Goal: Task Accomplishment & Management: Complete application form

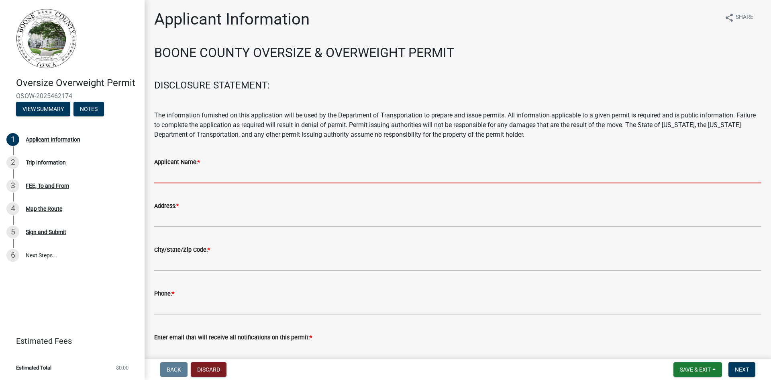
click at [233, 175] on input "Applicant Name: *" at bounding box center [457, 175] width 607 height 16
type input "[PERSON_NAME] [PERSON_NAME] & Rigging"
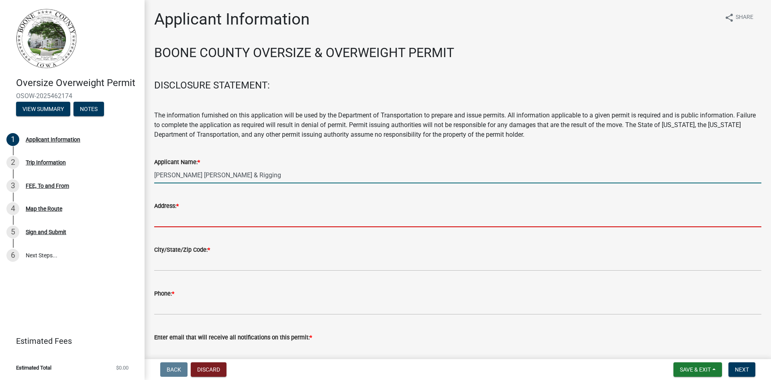
type input "4200 [PERSON_NAME] Dr"
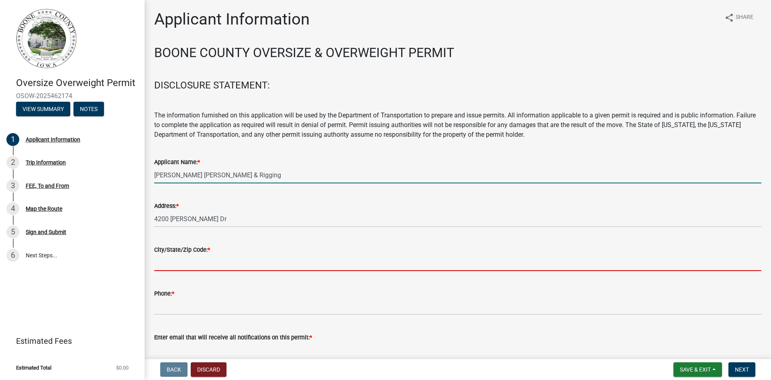
type input "[PERSON_NAME]"
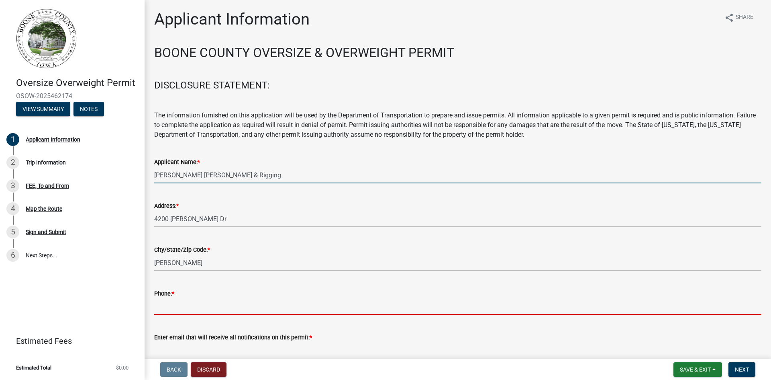
type input "5159865701"
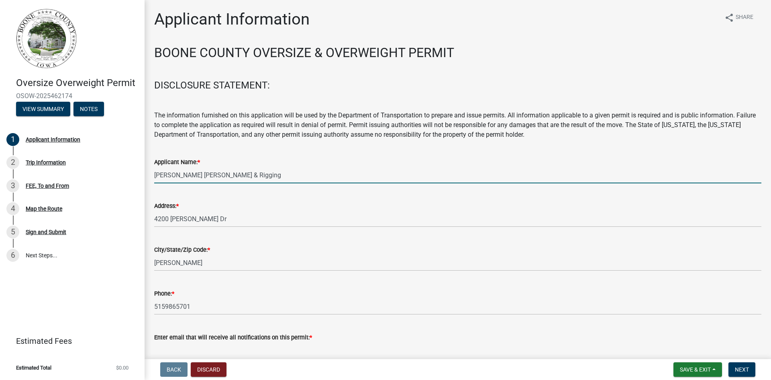
type input "[EMAIL_ADDRESS][DOMAIN_NAME]"
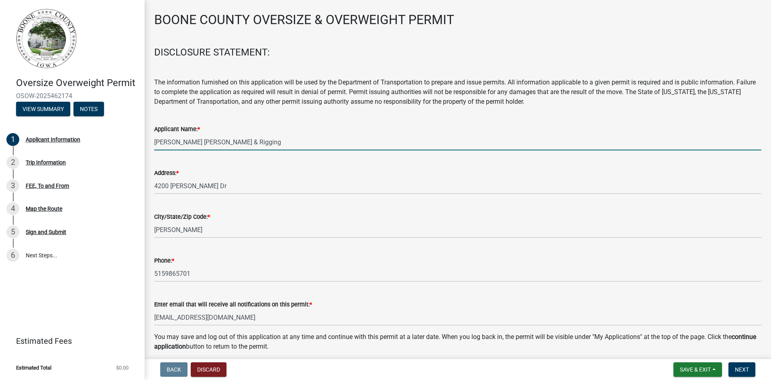
scroll to position [66, 0]
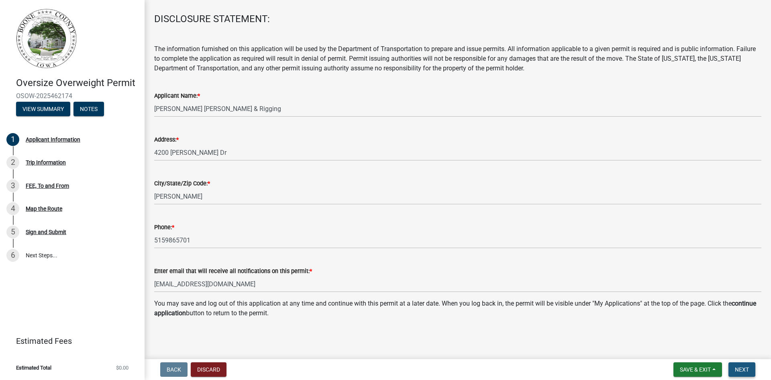
click at [737, 368] on span "Next" at bounding box center [742, 369] width 14 height 6
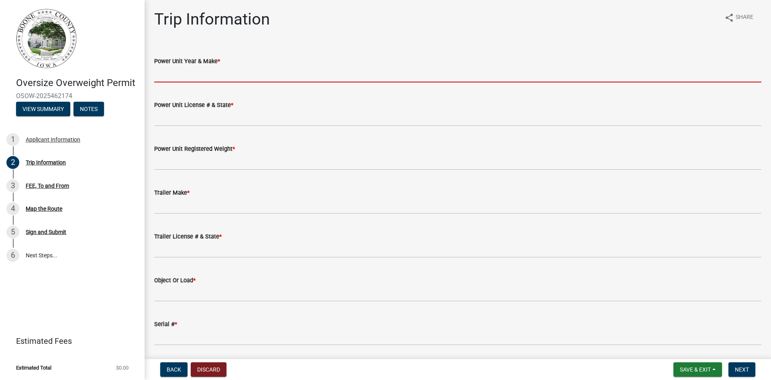
click at [195, 75] on input "Power Unit Year & Make *" at bounding box center [457, 74] width 607 height 16
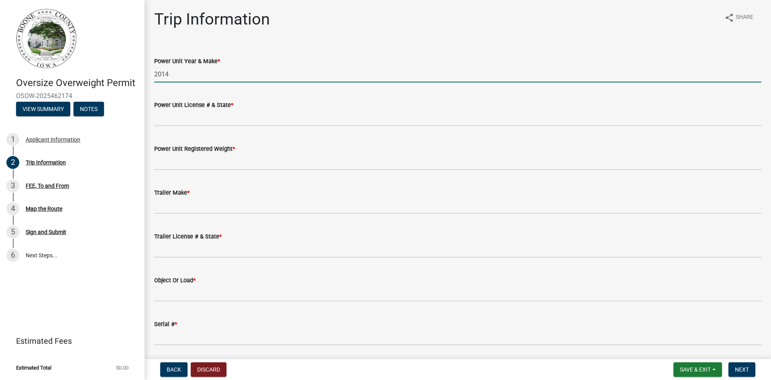
type input "2014 FRT/Manitex"
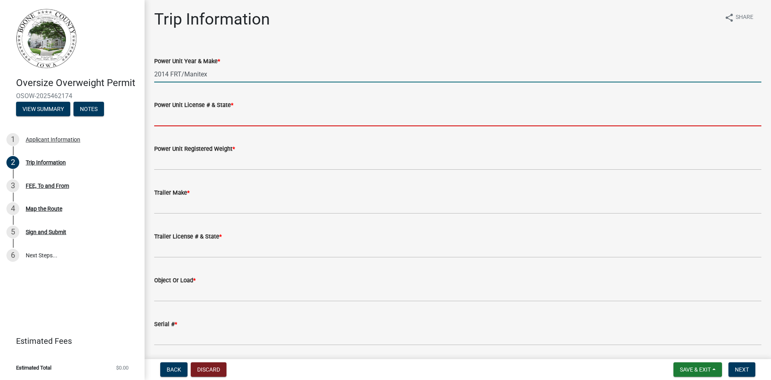
click at [170, 119] on input "Power Unit License # & State *" at bounding box center [457, 118] width 607 height 16
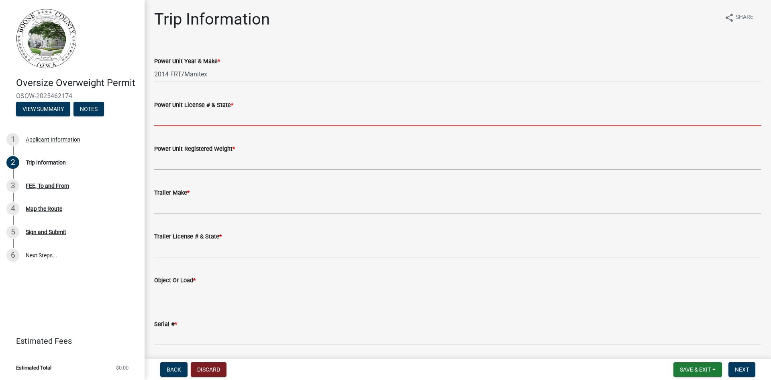
type input "na"
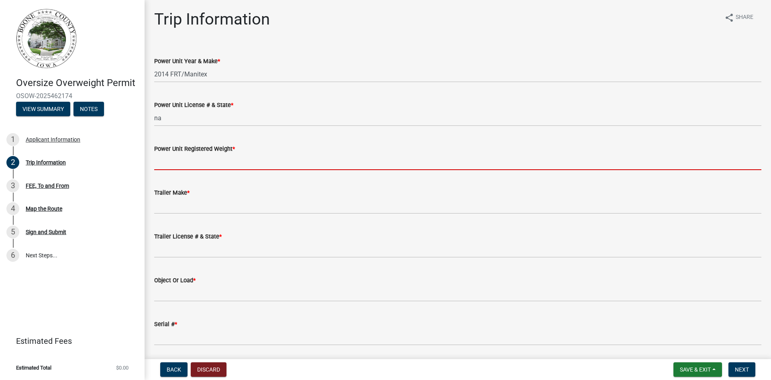
click at [182, 160] on input "Power Unit Registered Weight *" at bounding box center [457, 161] width 607 height 16
type input "na"
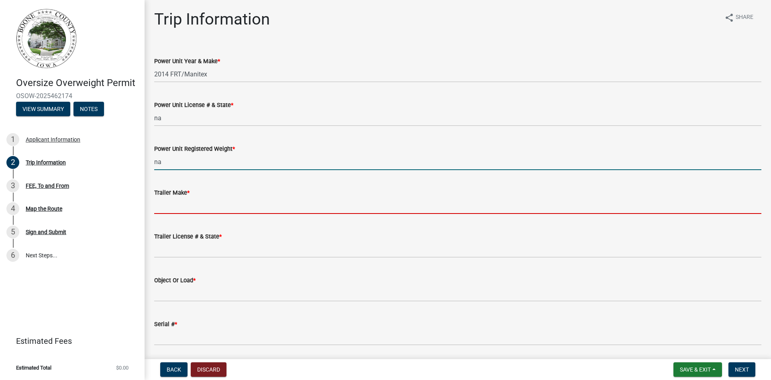
click at [170, 206] on input "Trailer Make *" at bounding box center [457, 205] width 607 height 16
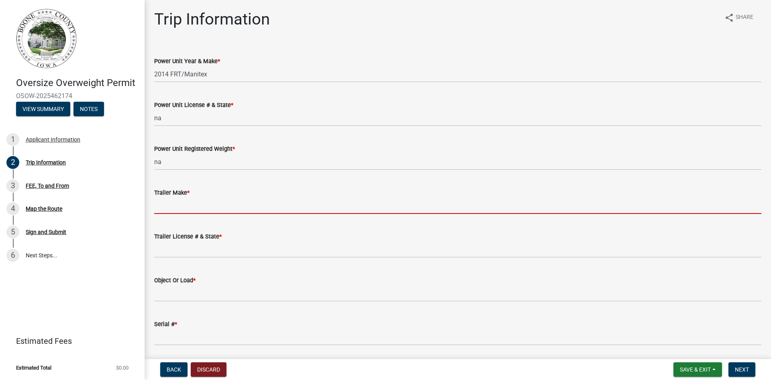
type input "na"
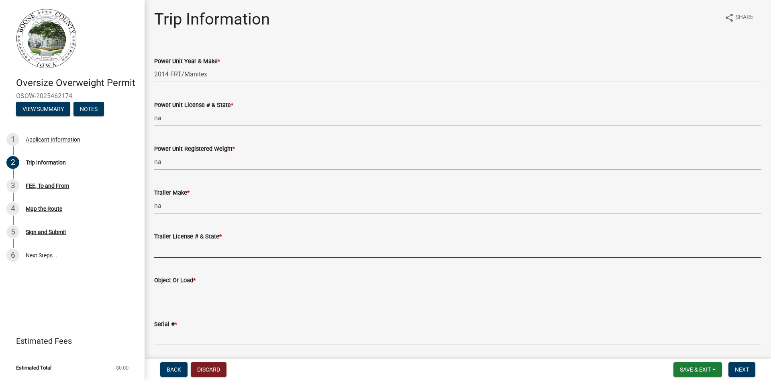
click at [177, 254] on input "Trailer License # & State *" at bounding box center [457, 249] width 607 height 16
type input "na"
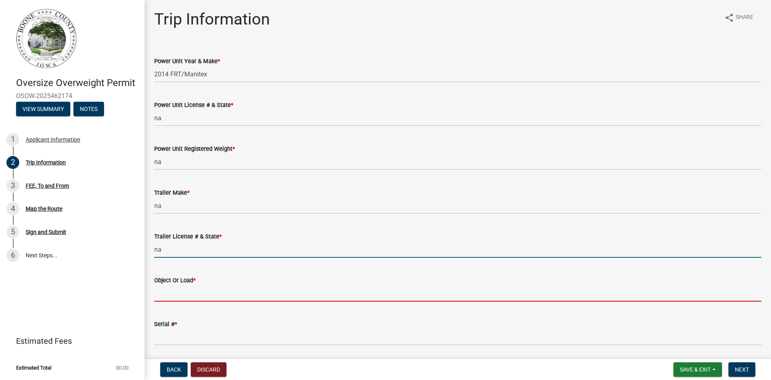
click at [184, 295] on input "Object Or Load *" at bounding box center [457, 293] width 607 height 16
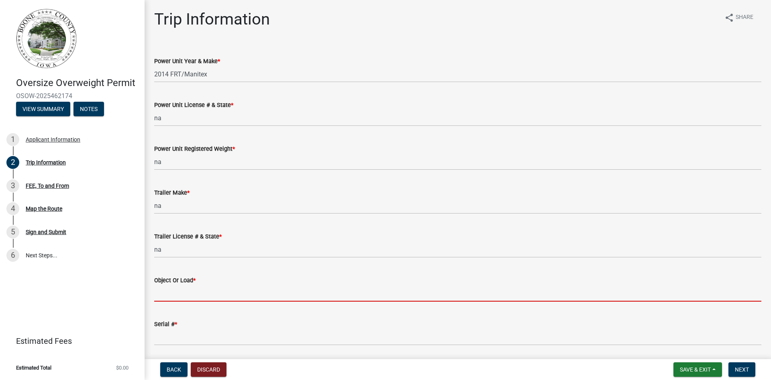
type input "self propelled mobile crane"
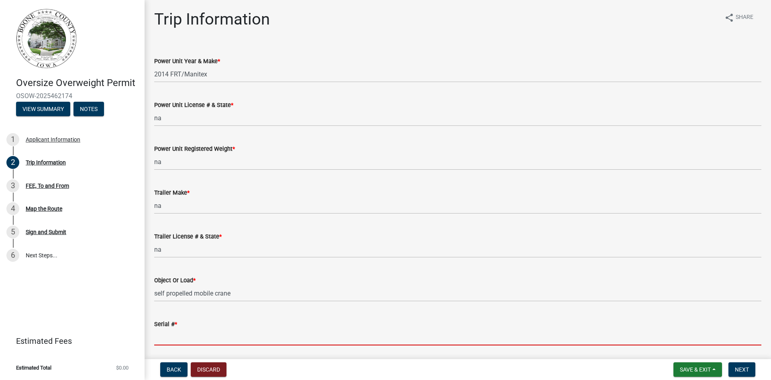
click at [176, 339] on input "Serial # *" at bounding box center [457, 337] width 607 height 16
type input "16141"
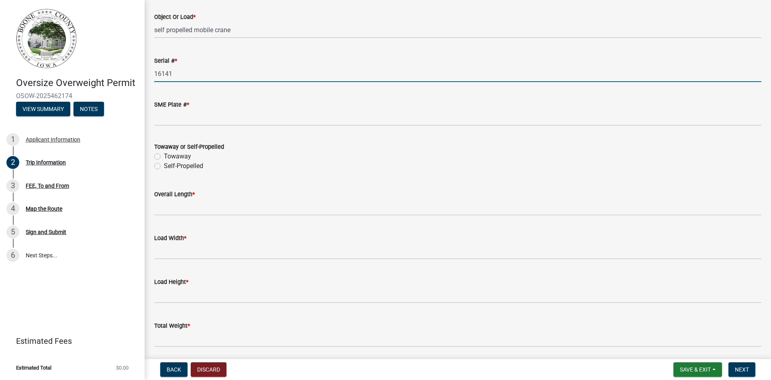
scroll to position [281, 0]
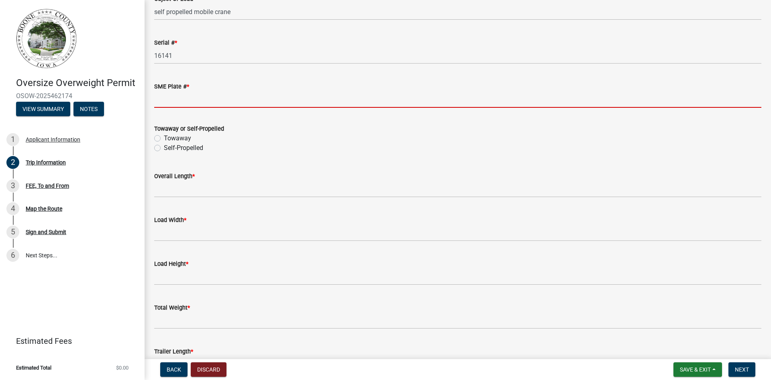
click at [198, 96] on input "SME Plate # *" at bounding box center [457, 99] width 607 height 16
type input "na"
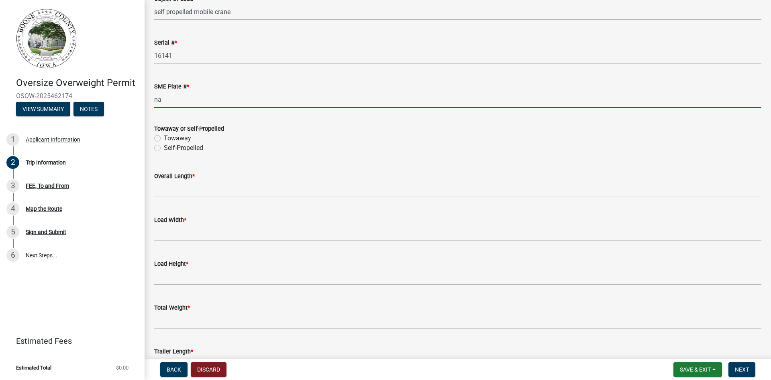
click at [164, 149] on label "Self-Propelled" at bounding box center [183, 148] width 39 height 10
click at [164, 148] on input "Self-Propelled" at bounding box center [166, 145] width 5 height 5
radio input "true"
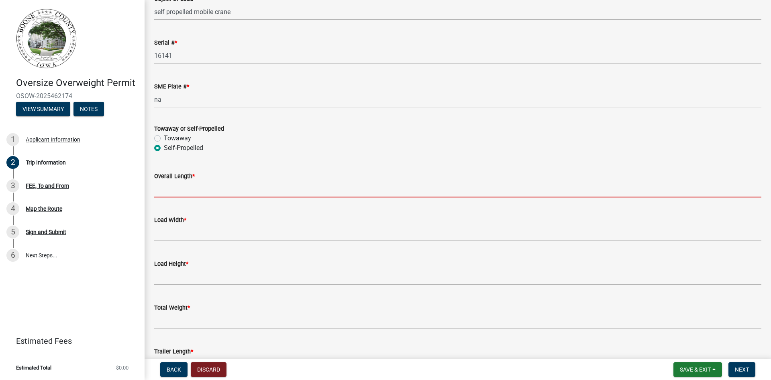
click at [167, 192] on input "Overall Length *" at bounding box center [457, 189] width 607 height 16
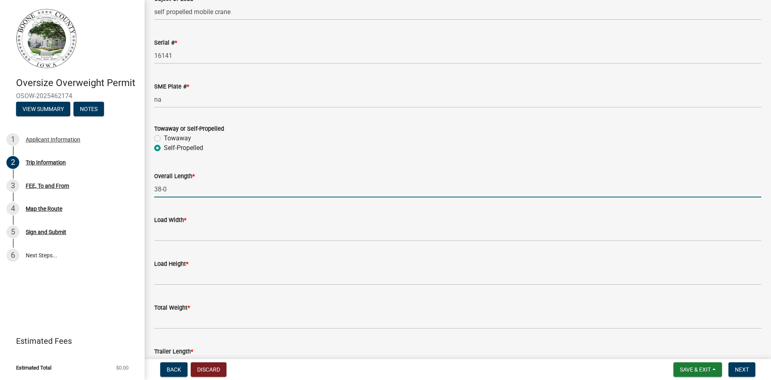
type input "38-0"
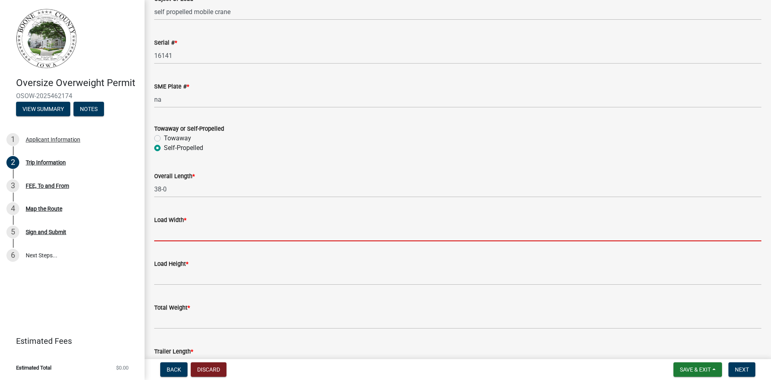
click at [165, 231] on input "[PERSON_NAME] *" at bounding box center [457, 233] width 607 height 16
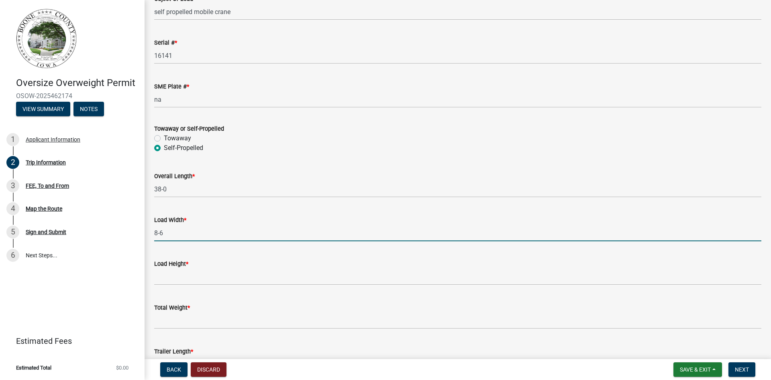
type input "8-6"
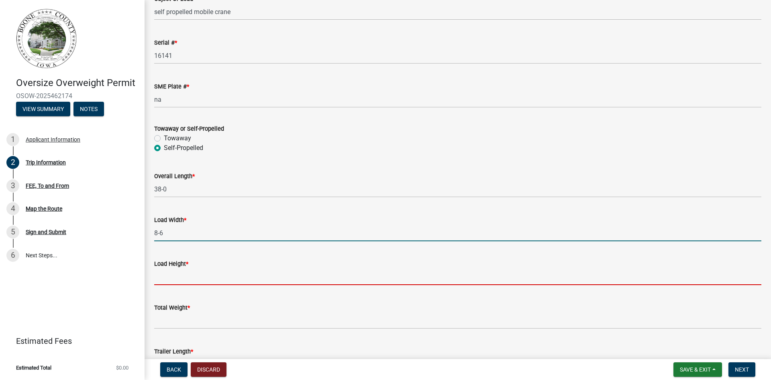
click at [169, 274] on input "Load Height *" at bounding box center [457, 276] width 607 height 16
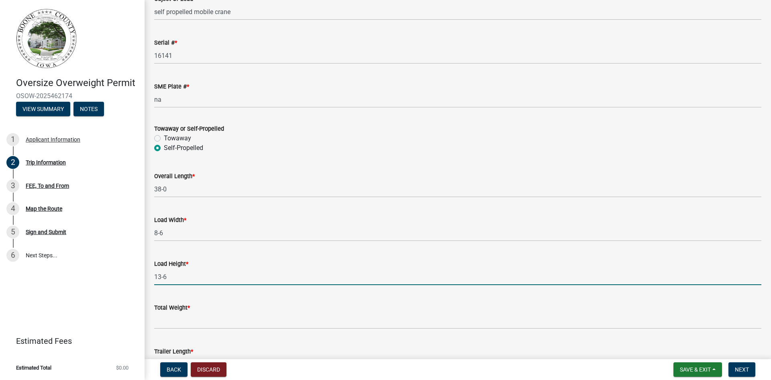
type input "13-6"
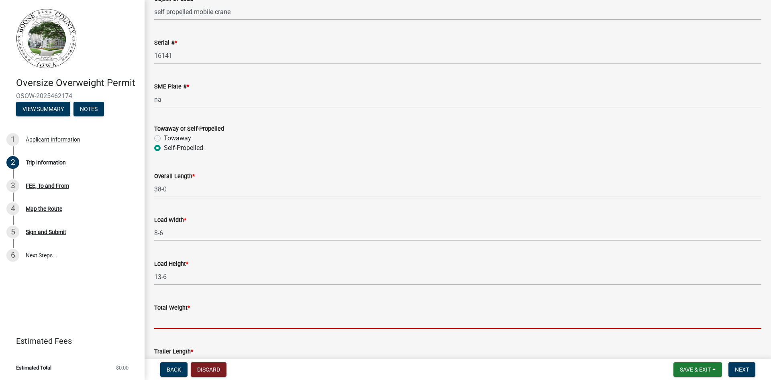
click at [181, 320] on input "Total Weight *" at bounding box center [457, 320] width 607 height 16
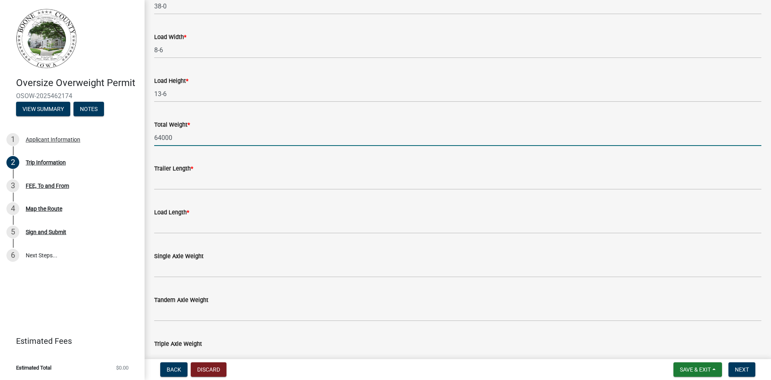
scroll to position [522, 0]
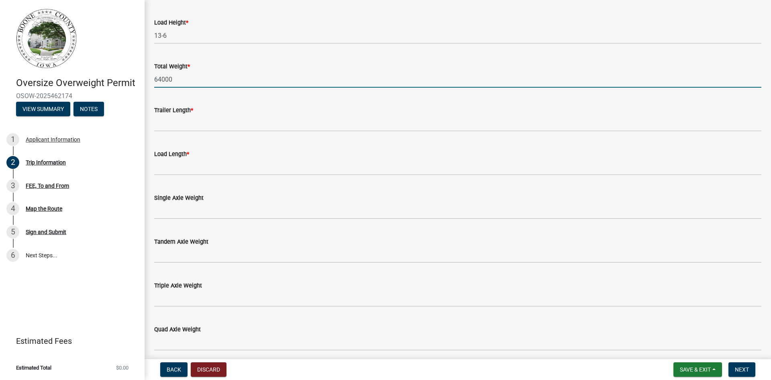
type input "64000"
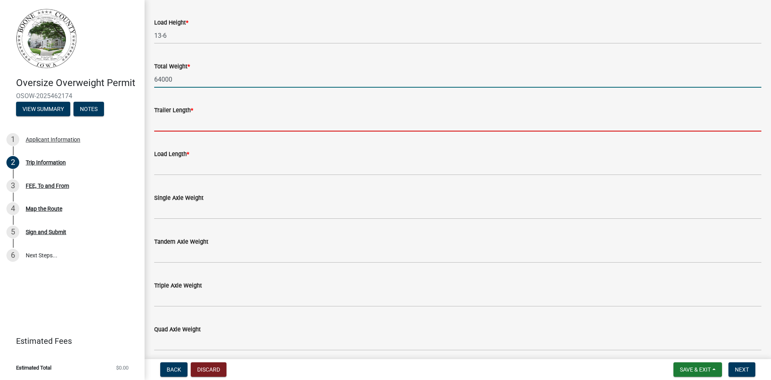
click at [169, 121] on input "Trailer Length *" at bounding box center [457, 123] width 607 height 16
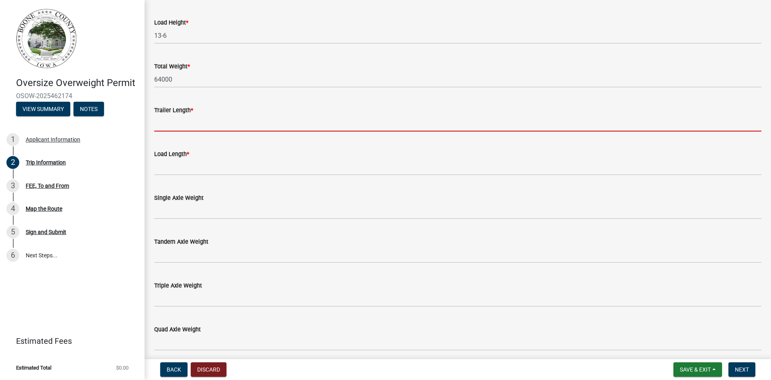
type input "na"
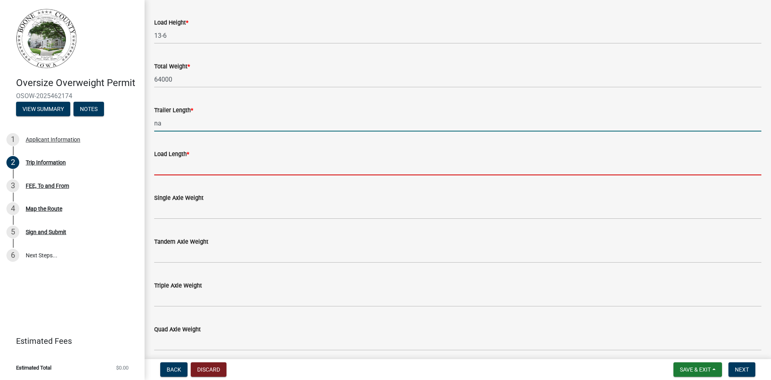
click at [182, 164] on input "Load Length *" at bounding box center [457, 167] width 607 height 16
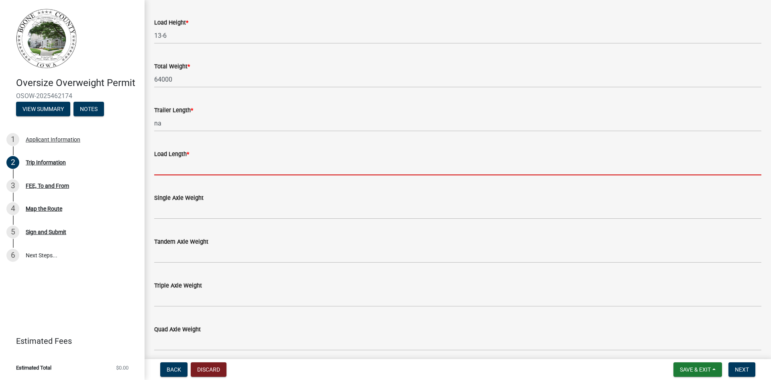
type input "na"
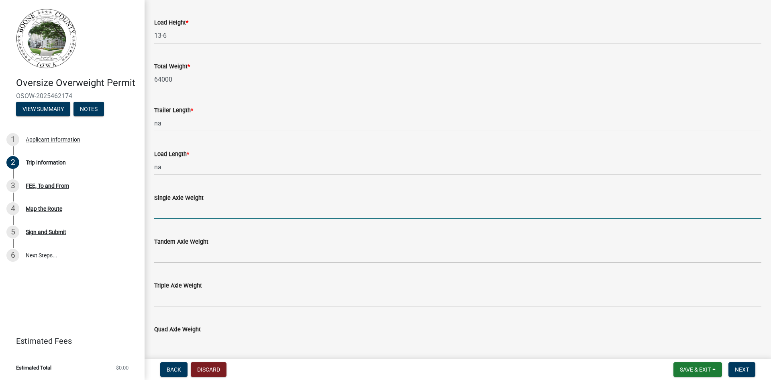
click at [191, 208] on input "Single Axle Weight" at bounding box center [457, 210] width 607 height 16
type input "20000"
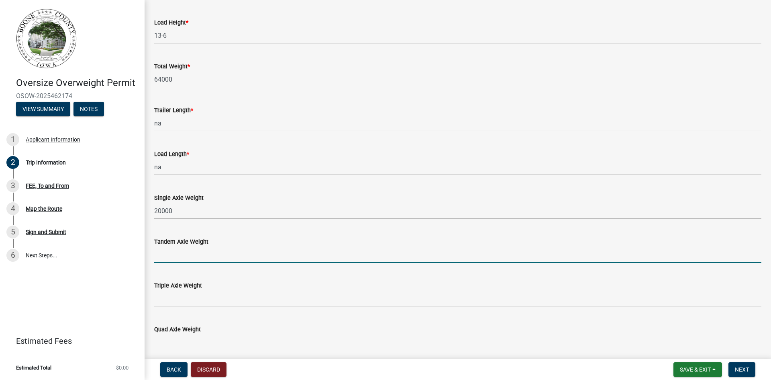
click at [190, 252] on input "Tandem Axle Weight" at bounding box center [457, 254] width 607 height 16
type input "40000"
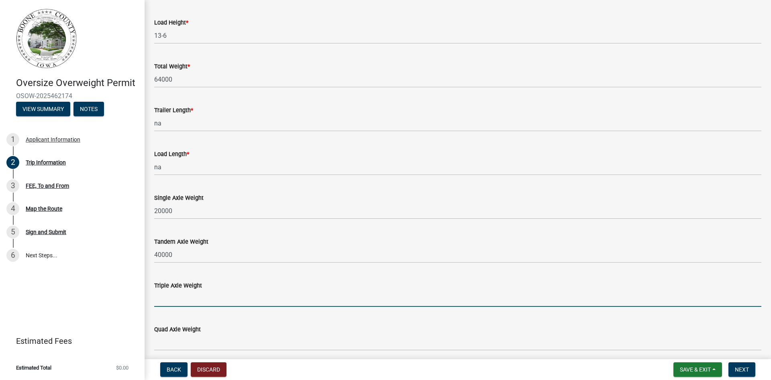
click at [186, 294] on input "Triple Axle Weight" at bounding box center [457, 298] width 607 height 16
type input "60000"
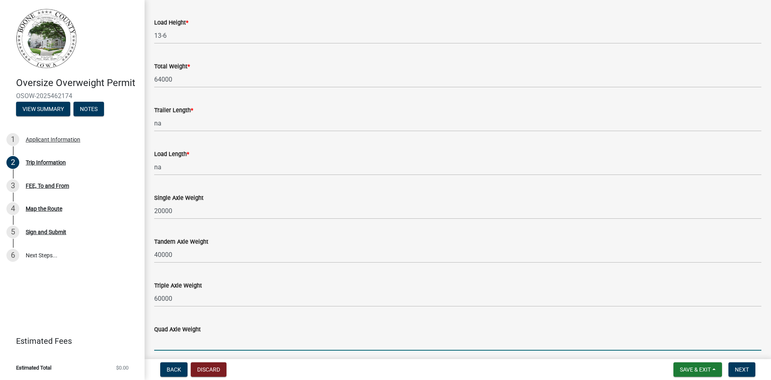
click at [201, 334] on input "Quad Axle Weight" at bounding box center [457, 342] width 607 height 16
type input "80000"
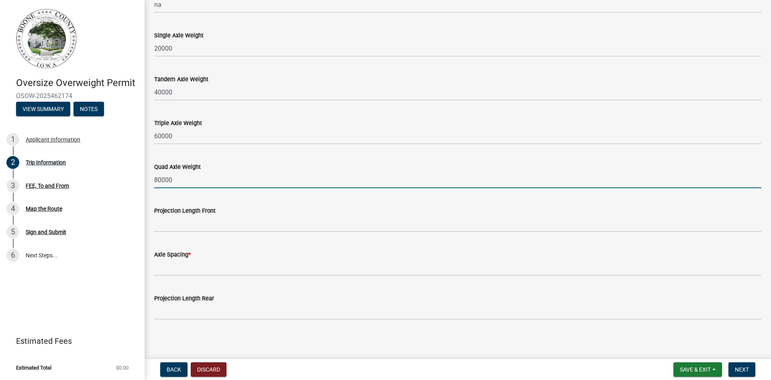
scroll to position [686, 0]
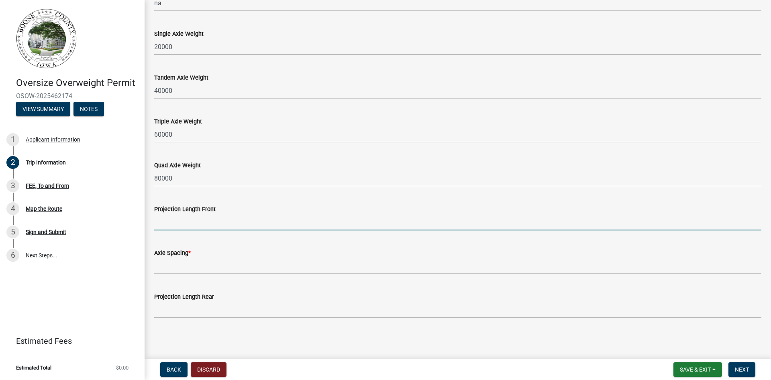
click at [192, 222] on input "Projection Length Front" at bounding box center [457, 222] width 607 height 16
type input "5-0"
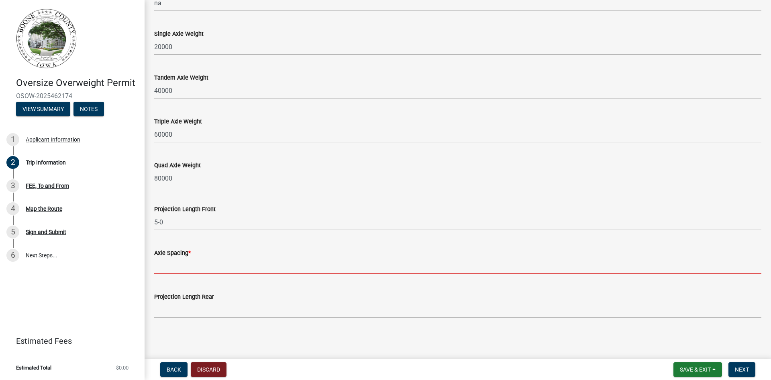
click at [193, 264] on input "Axle Spacing *" at bounding box center [457, 265] width 607 height 16
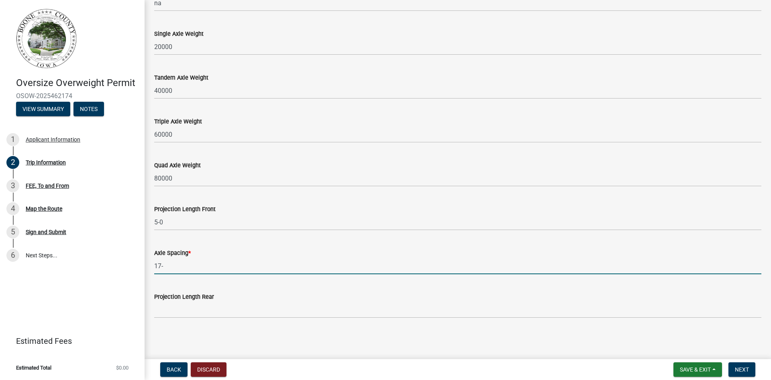
type input "17-0, 4-2, 4-7"
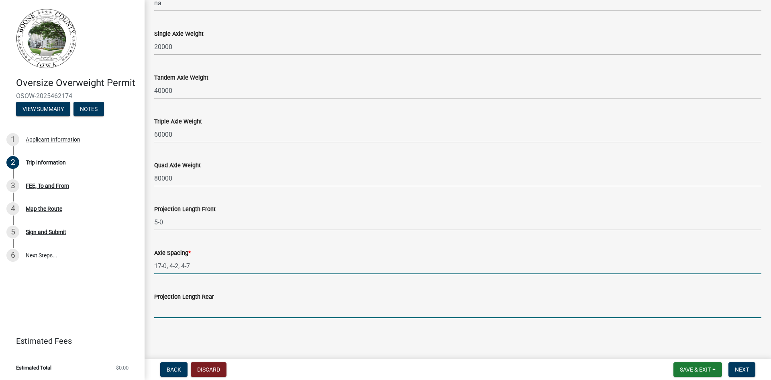
click at [204, 308] on input "Projection Length Rear" at bounding box center [457, 309] width 607 height 16
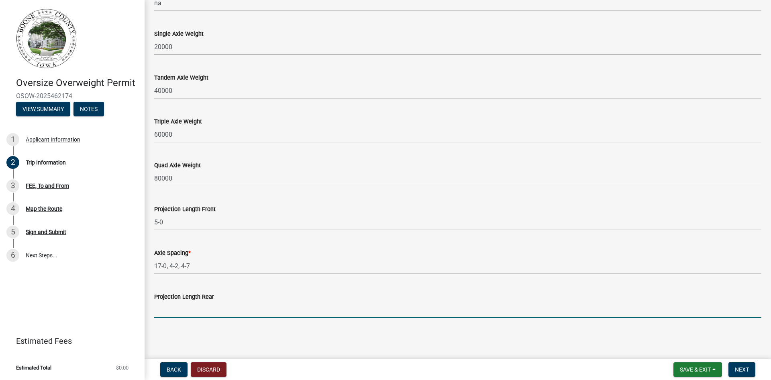
type input "na"
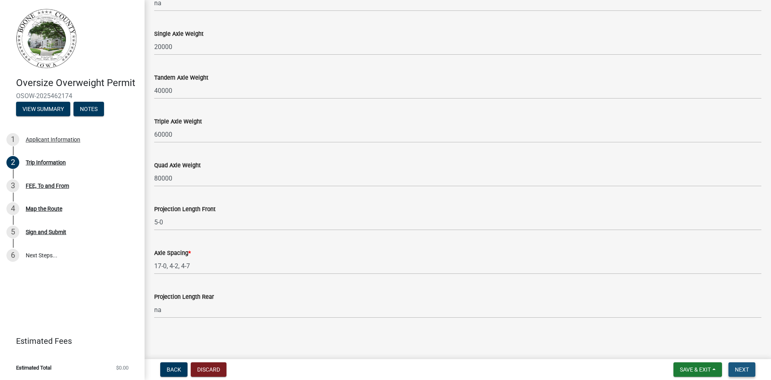
click at [741, 369] on span "Next" at bounding box center [742, 369] width 14 height 6
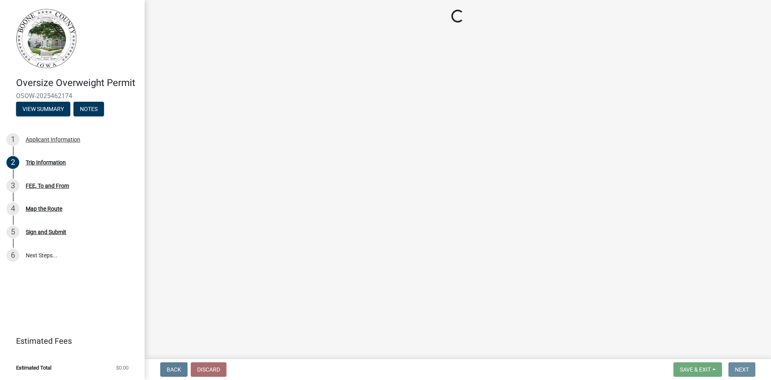
scroll to position [0, 0]
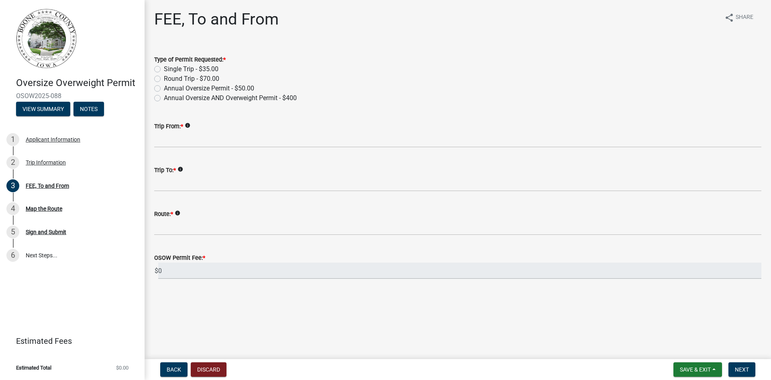
click at [164, 80] on label "Round Trip - $70.00" at bounding box center [191, 79] width 55 height 10
click at [164, 79] on input "Round Trip - $70.00" at bounding box center [166, 76] width 5 height 5
radio input "true"
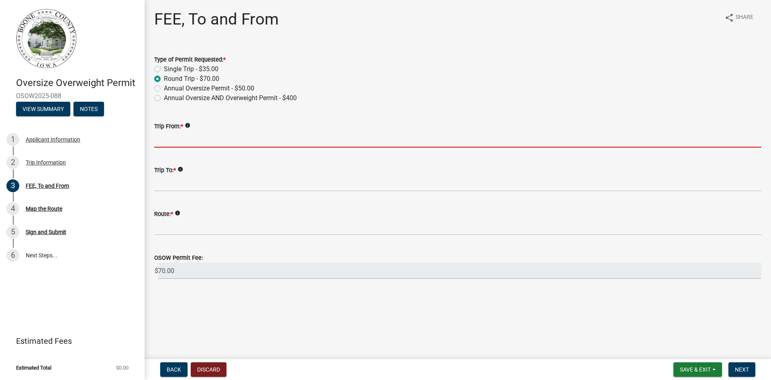
click at [185, 144] on input "Trip From: *" at bounding box center [457, 139] width 607 height 16
type input "Hwy 17"
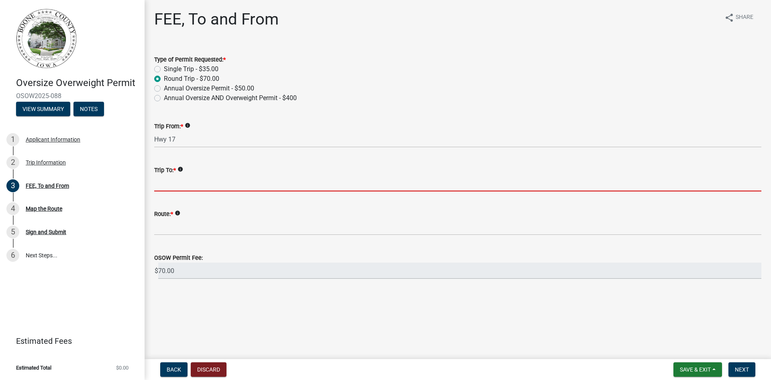
click at [190, 185] on input "Trip To: *" at bounding box center [457, 183] width 607 height 16
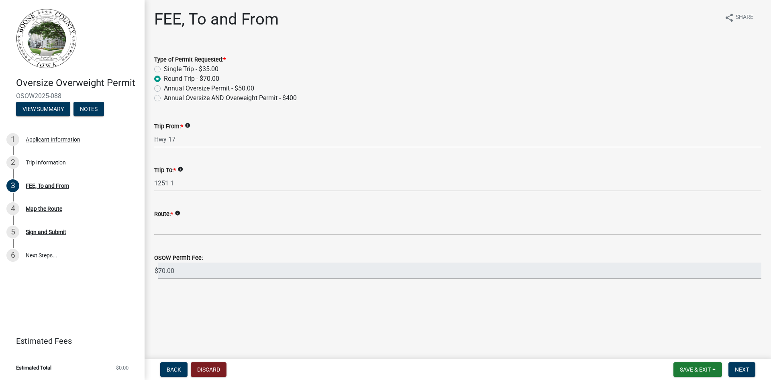
click at [185, 172] on div "Trip To: * info" at bounding box center [457, 170] width 607 height 10
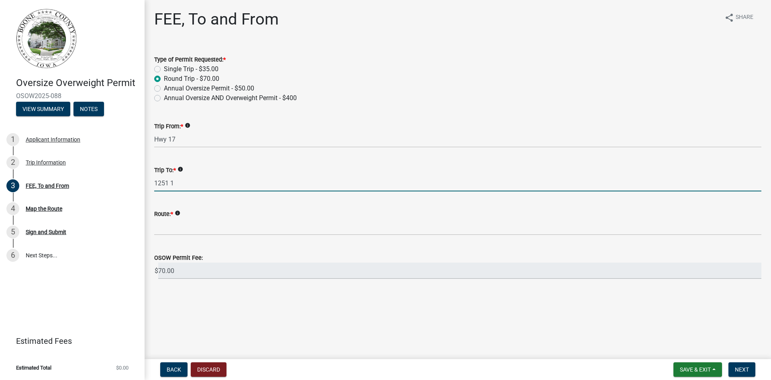
click at [188, 183] on input "1251 1" at bounding box center [457, 183] width 607 height 16
type input "[STREET_ADDRESS]"
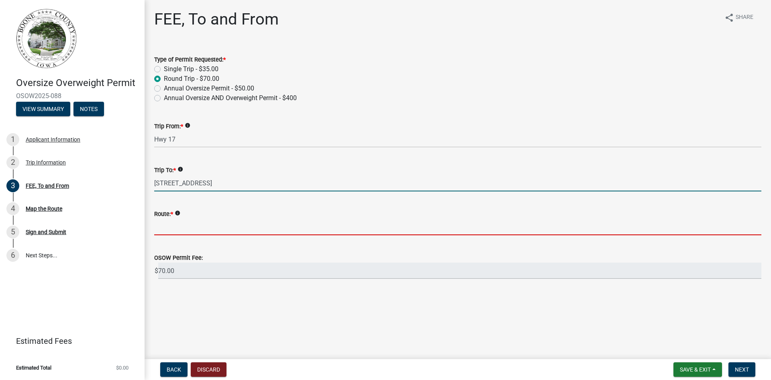
click at [164, 225] on input "Route: *" at bounding box center [457, 227] width 607 height 16
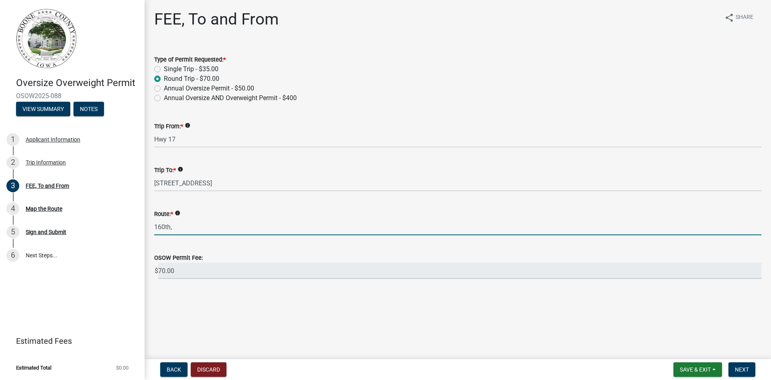
click at [208, 223] on input "160th," at bounding box center [457, 227] width 607 height 16
click at [239, 228] on input "160th, Nature Rd," at bounding box center [457, 227] width 607 height 16
click at [169, 228] on input "160th, Nature Rd, 155th and return" at bounding box center [457, 227] width 607 height 16
click at [229, 226] on input "[GEOGRAPHIC_DATA], 155th and return" at bounding box center [457, 227] width 607 height 16
type input "[GEOGRAPHIC_DATA], 155th St and return"
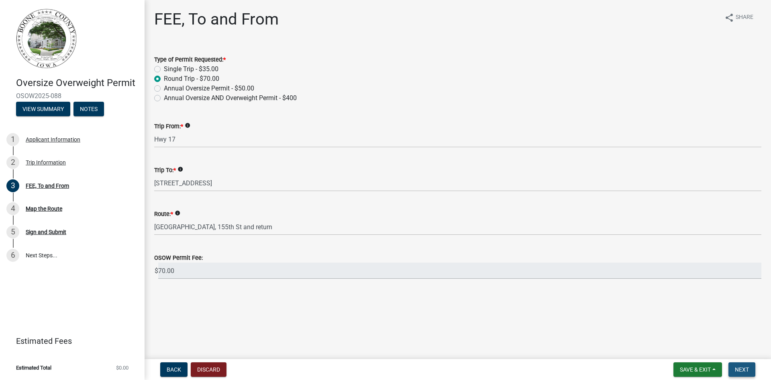
click at [744, 370] on span "Next" at bounding box center [742, 369] width 14 height 6
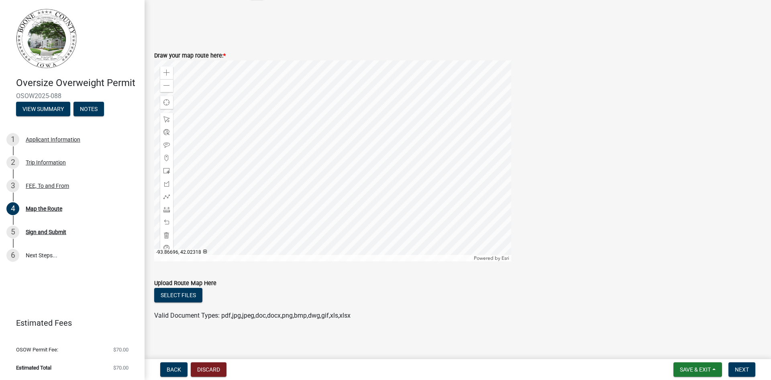
scroll to position [339, 0]
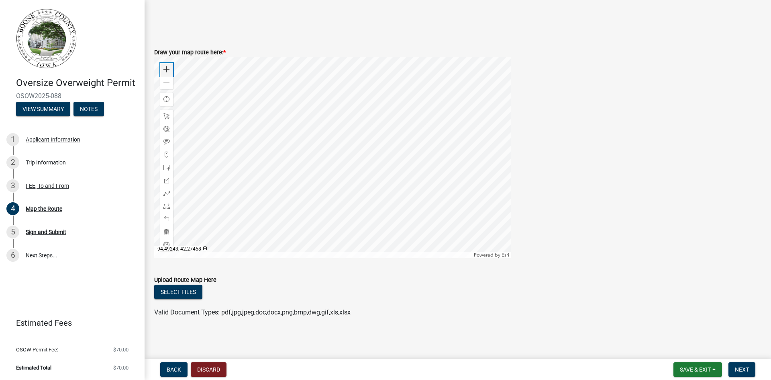
click at [169, 71] on span at bounding box center [166, 69] width 6 height 6
click at [319, 258] on div at bounding box center [332, 157] width 357 height 201
click at [282, 143] on div at bounding box center [332, 157] width 357 height 201
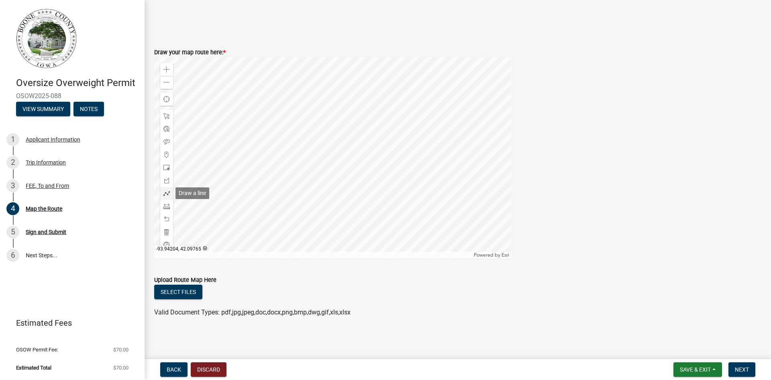
click at [168, 195] on span at bounding box center [166, 193] width 6 height 6
click at [487, 119] on div at bounding box center [332, 157] width 357 height 201
click at [255, 119] on div at bounding box center [332, 157] width 357 height 201
click at [254, 95] on div at bounding box center [332, 157] width 357 height 201
click at [212, 97] on div at bounding box center [332, 157] width 357 height 201
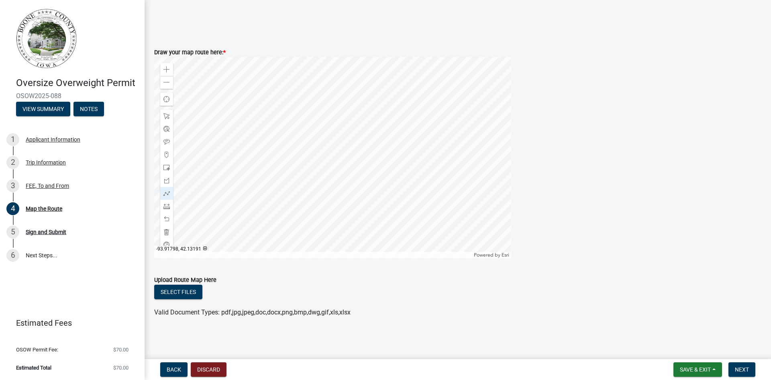
click at [211, 93] on div at bounding box center [332, 157] width 357 height 201
click at [208, 91] on div at bounding box center [332, 157] width 357 height 201
click at [205, 90] on div at bounding box center [332, 157] width 357 height 201
click at [202, 93] on div at bounding box center [332, 157] width 357 height 201
click at [198, 94] on div at bounding box center [332, 157] width 357 height 201
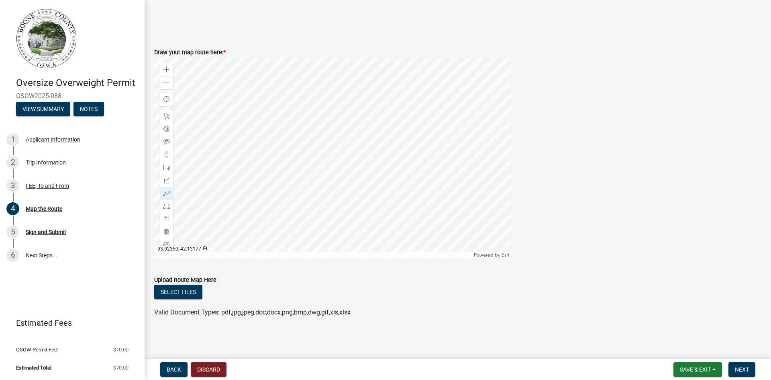
click at [198, 94] on div at bounding box center [332, 157] width 357 height 201
click at [740, 367] on span "Next" at bounding box center [742, 369] width 14 height 6
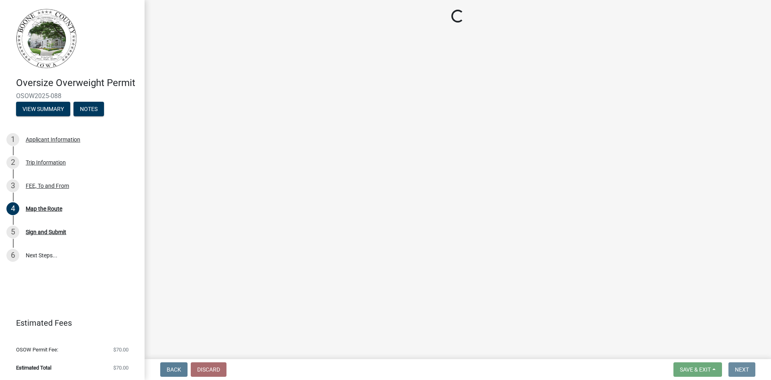
scroll to position [0, 0]
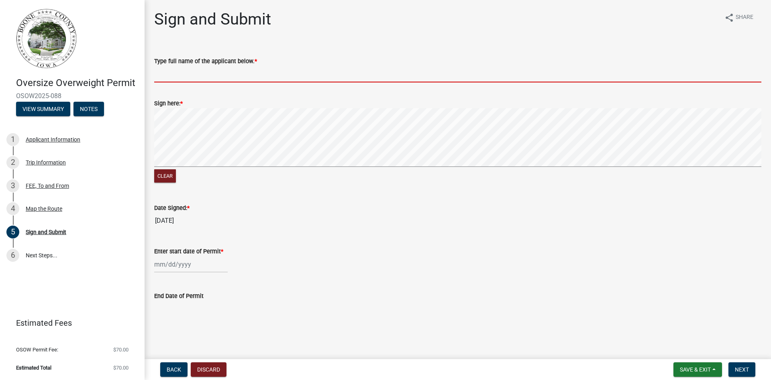
click at [200, 75] on input "Type full name of the applicant below. *" at bounding box center [457, 74] width 607 height 16
type input "[PERSON_NAME]"
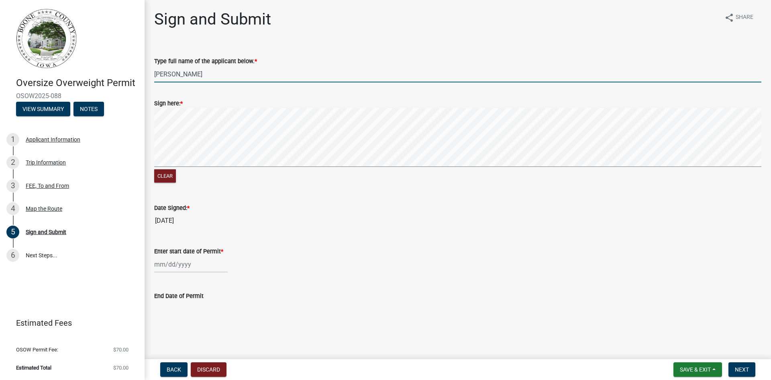
click at [180, 264] on div at bounding box center [191, 264] width 74 height 16
select select "8"
select select "2025"
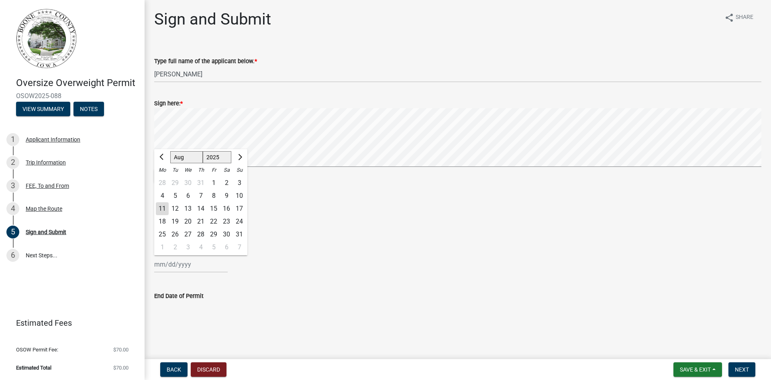
click at [178, 210] on div "12" at bounding box center [175, 208] width 13 height 13
type input "[DATE]"
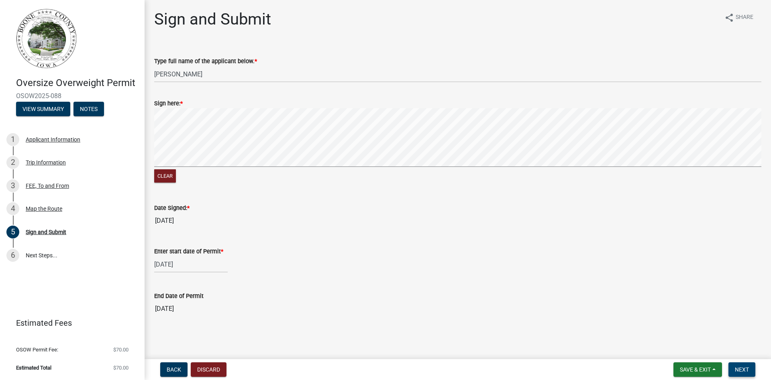
click at [742, 369] on span "Next" at bounding box center [742, 369] width 14 height 6
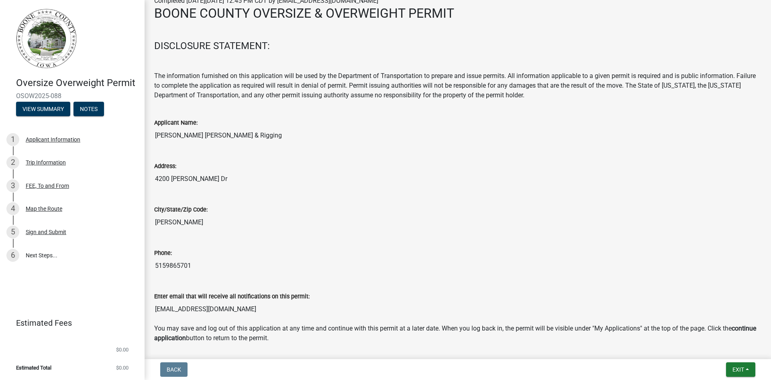
scroll to position [125, 0]
